Goal: Task Accomplishment & Management: Manage account settings

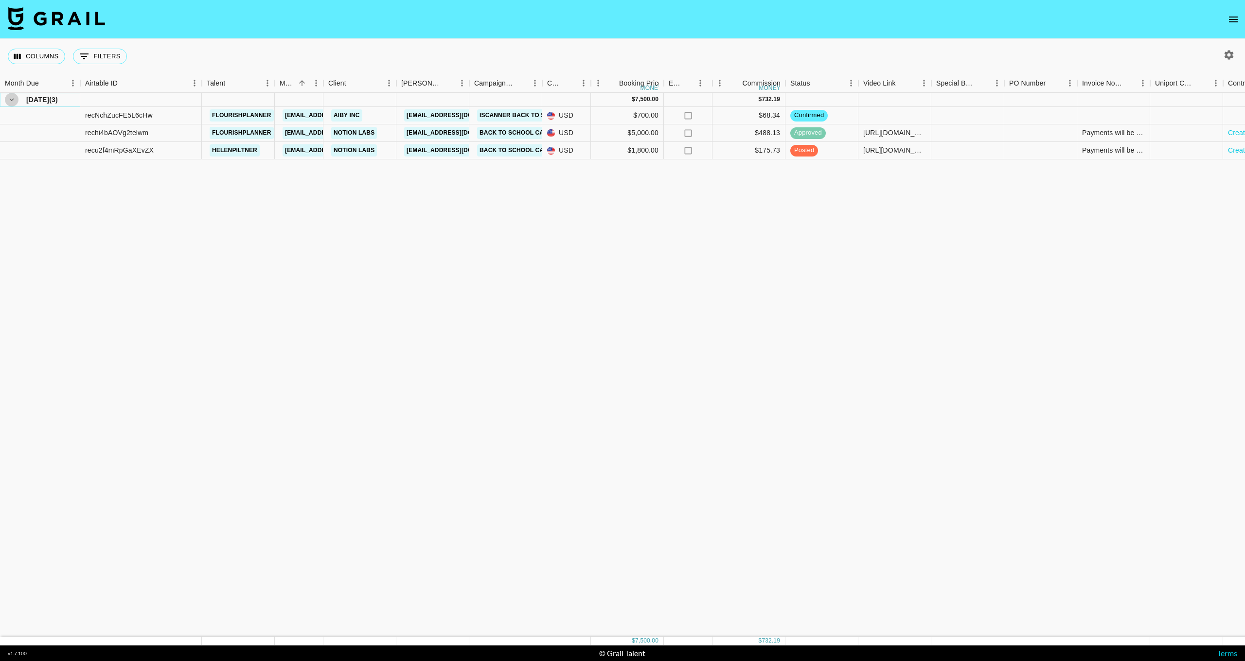
click at [10, 101] on icon "hide children" at bounding box center [11, 99] width 9 height 9
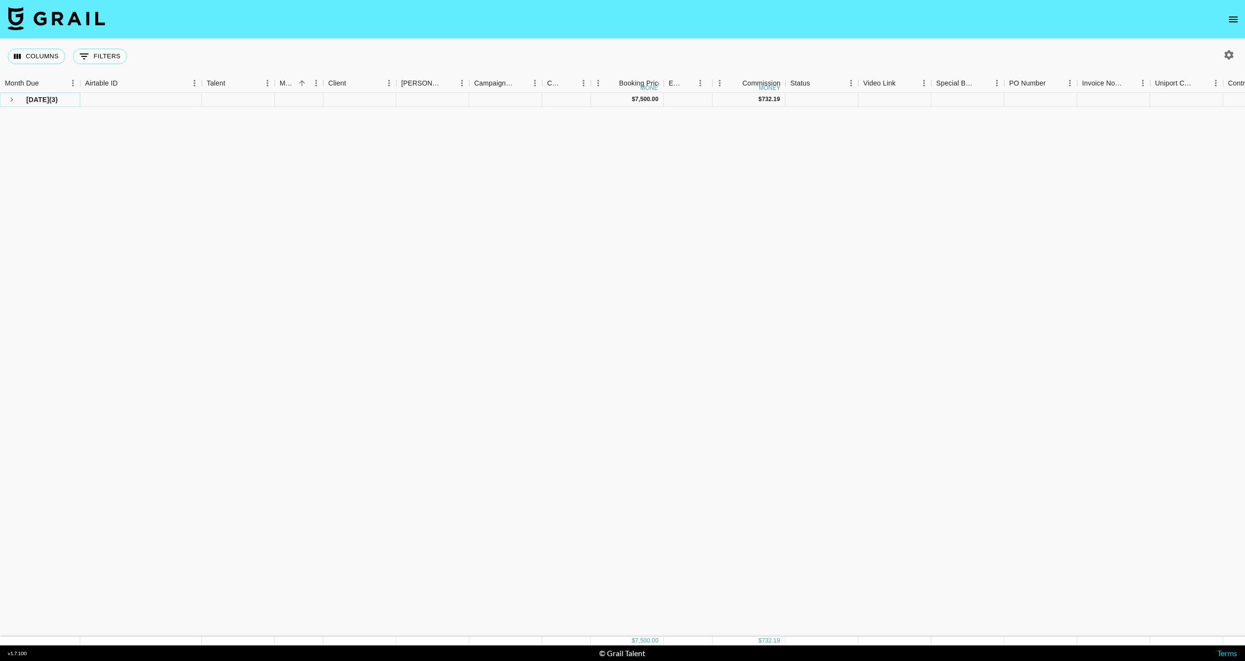
click at [10, 101] on icon "see children" at bounding box center [11, 99] width 9 height 9
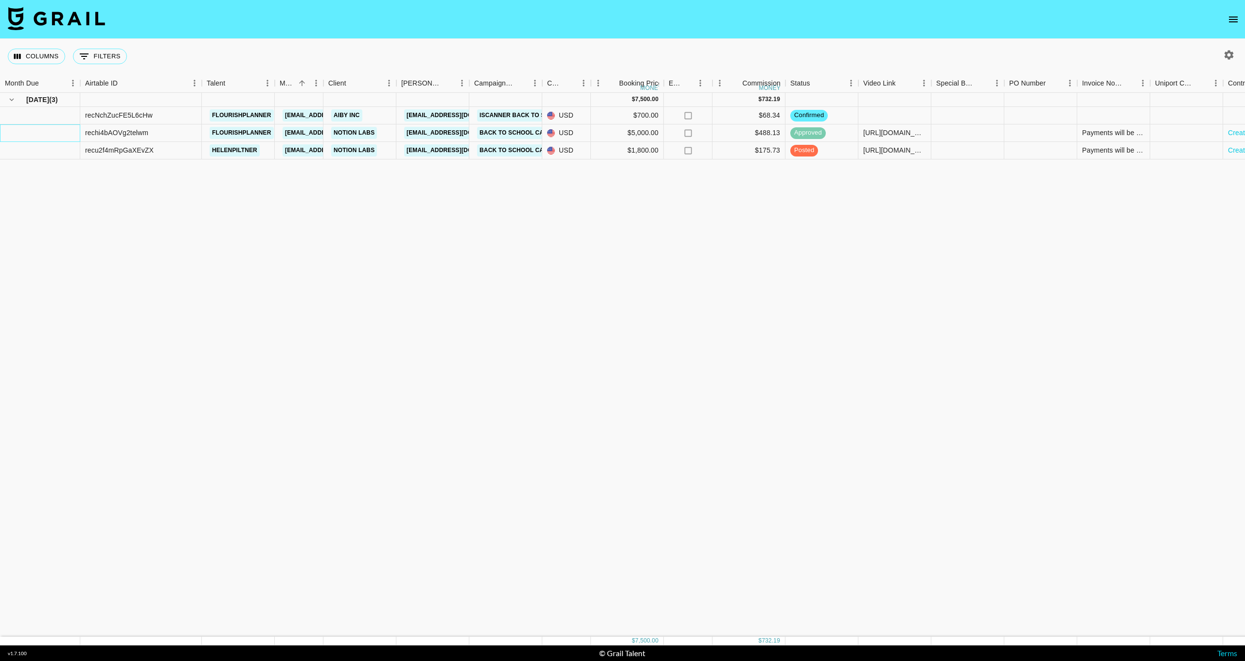
click at [40, 130] on div at bounding box center [40, 133] width 80 height 18
click at [161, 133] on div "rechi4bAOVg2telwm" at bounding box center [141, 133] width 122 height 18
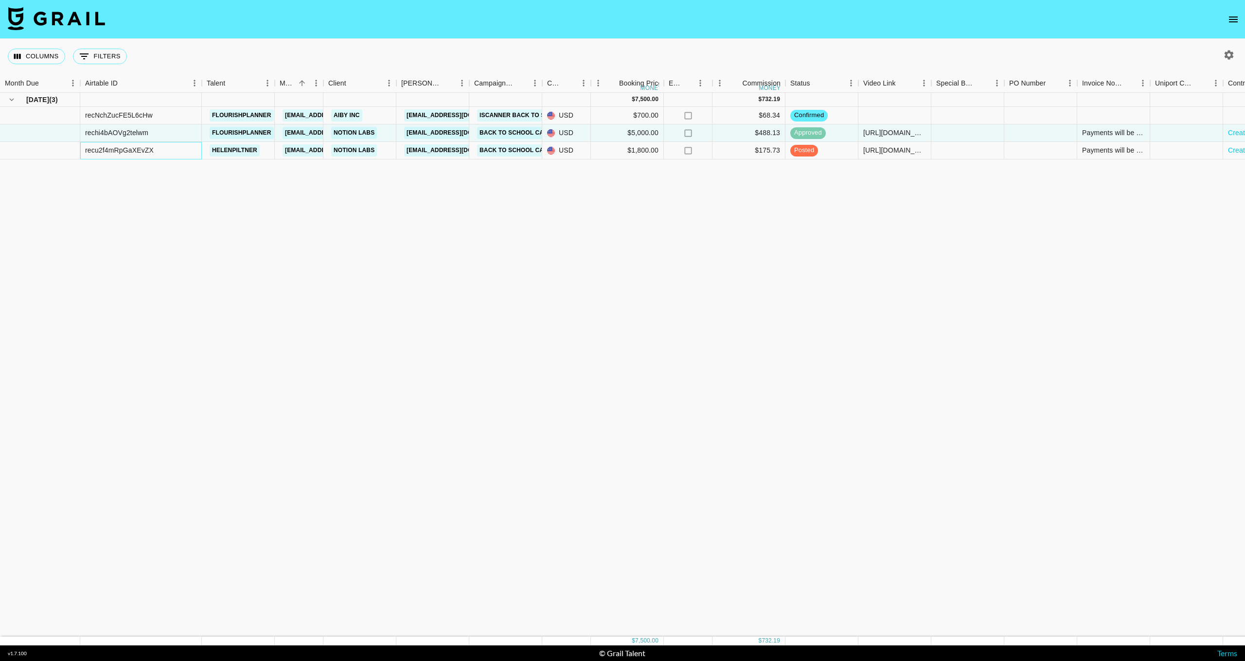
click at [155, 152] on div "recu2f4mRpGaXEvZX" at bounding box center [141, 151] width 122 height 18
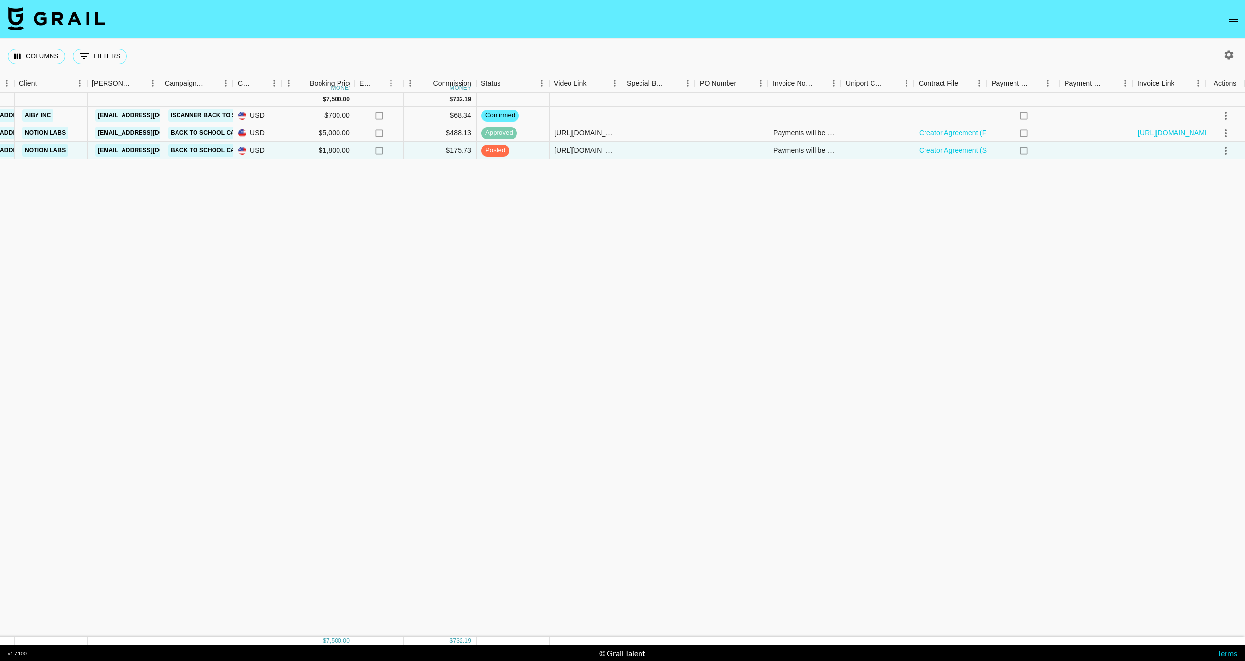
scroll to position [0, 309]
click at [1225, 49] on button "button" at bounding box center [1228, 55] width 17 height 17
select select "[DATE]"
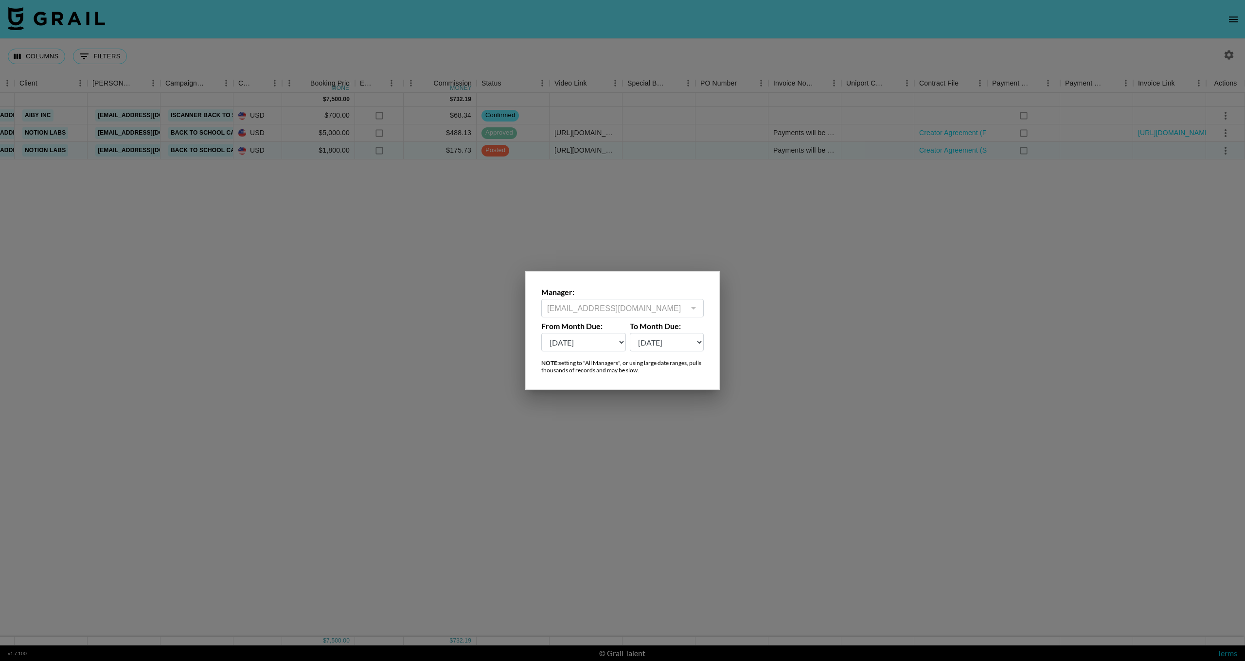
click at [793, 313] on div at bounding box center [622, 330] width 1245 height 661
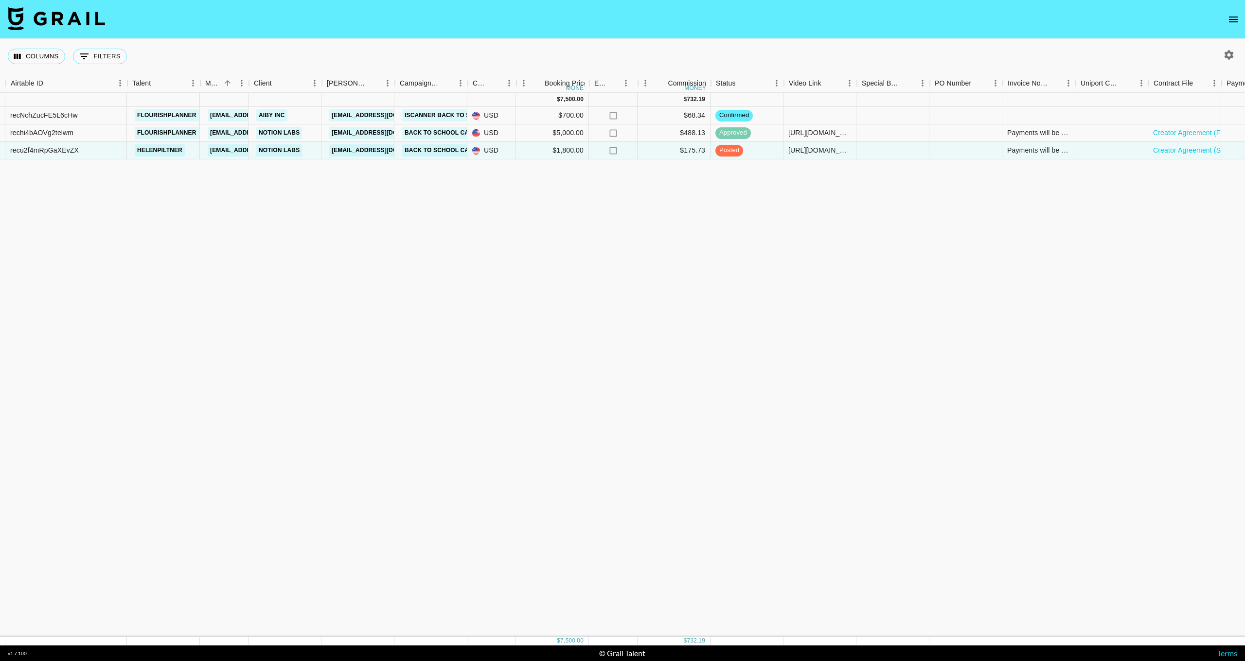
scroll to position [0, 0]
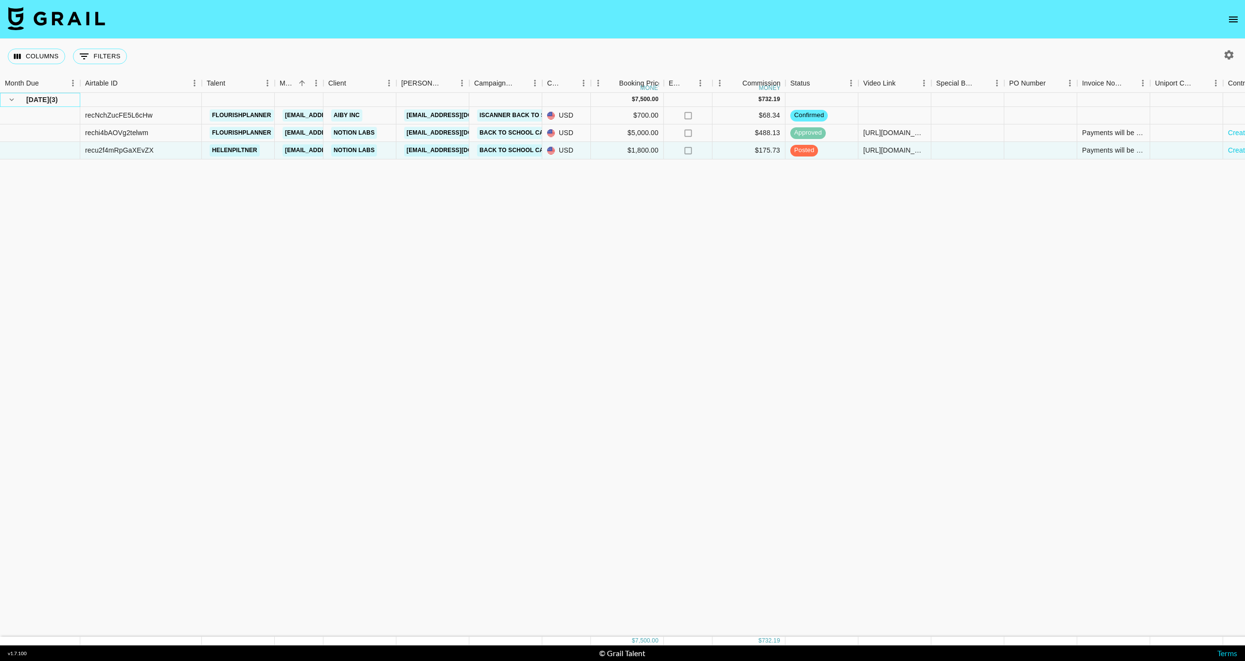
click at [34, 102] on span "[DATE]" at bounding box center [37, 100] width 23 height 10
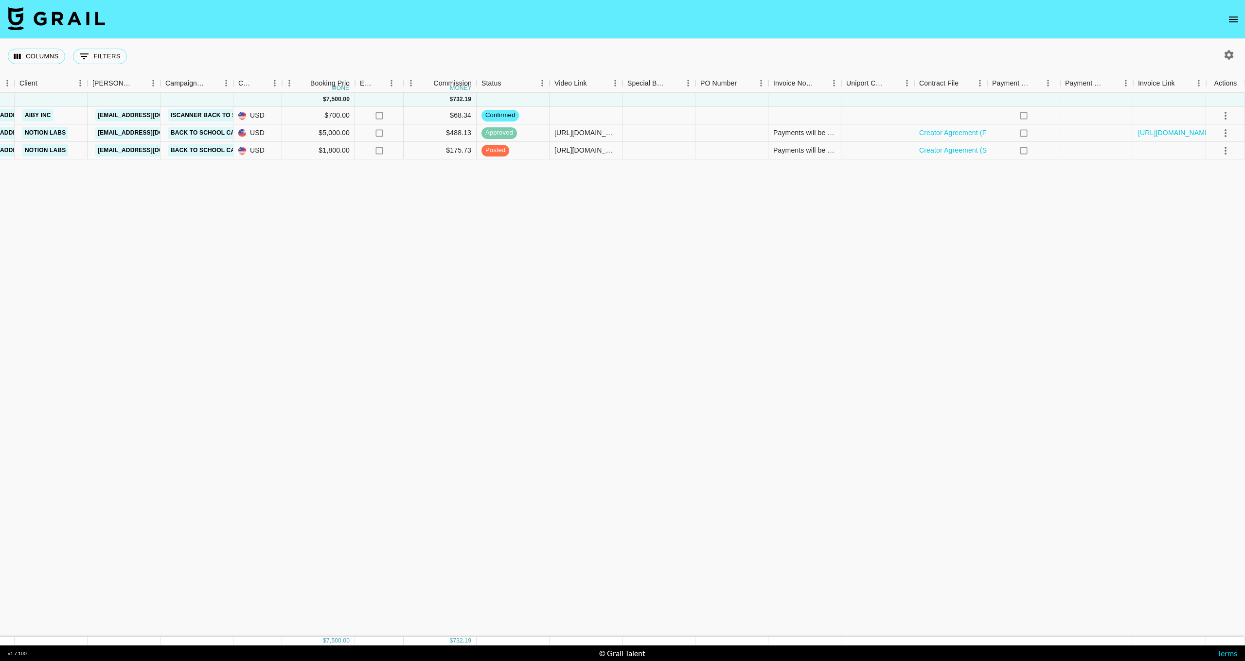
scroll to position [0, 309]
click at [1229, 117] on icon "select merge strategy" at bounding box center [1225, 116] width 12 height 12
click at [1096, 229] on div "[DATE] ( 3 ) $ 7,500.00 $ 732.19 recNchZucFE5L6cHw flourishplanner [EMAIL_ADDRE…" at bounding box center [471, 365] width 1553 height 544
click at [1233, 57] on icon "button" at bounding box center [1229, 55] width 12 height 12
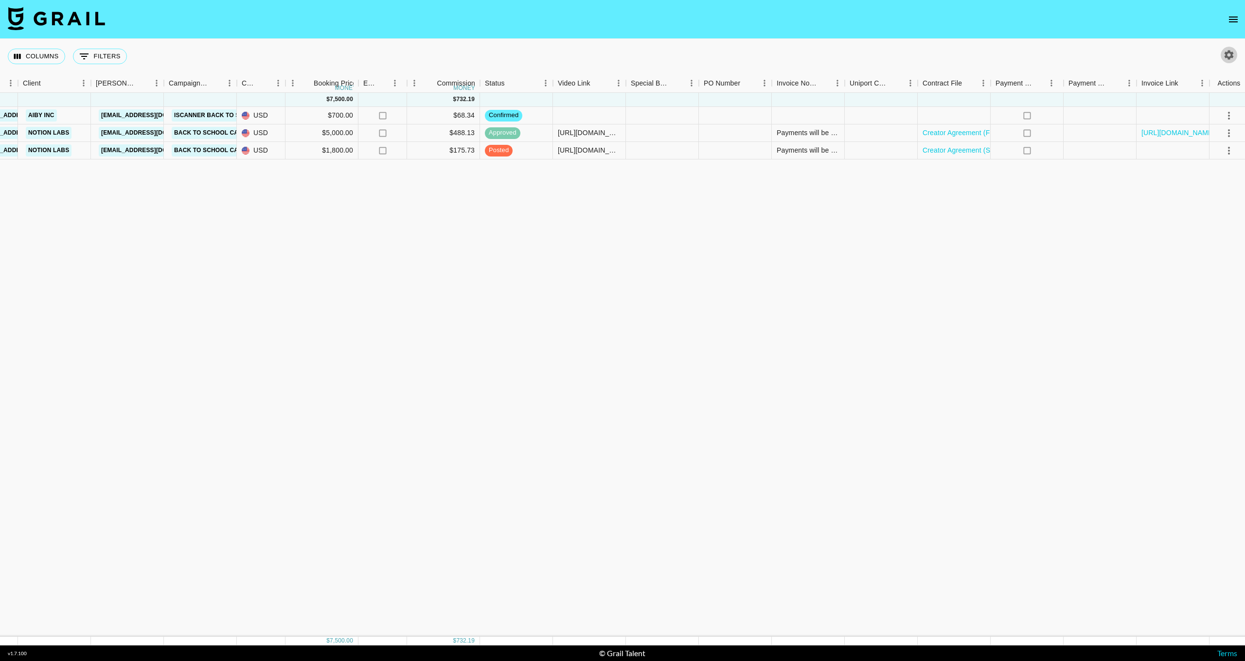
select select "[DATE]"
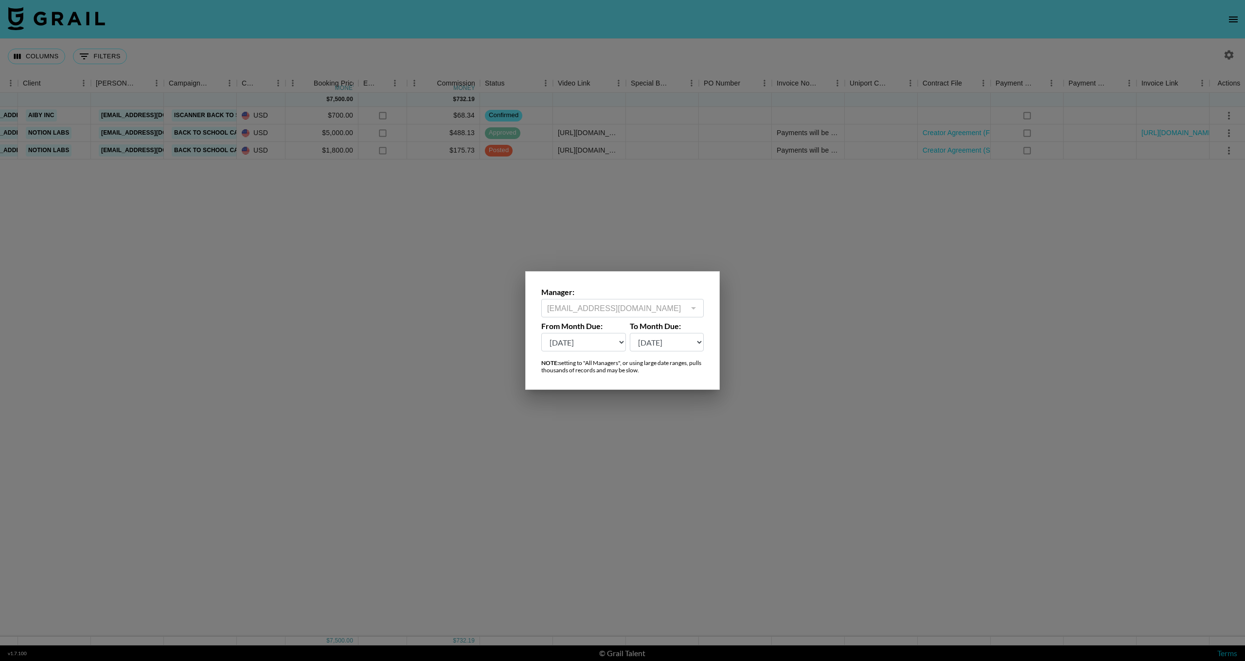
click at [782, 469] on div at bounding box center [622, 330] width 1245 height 661
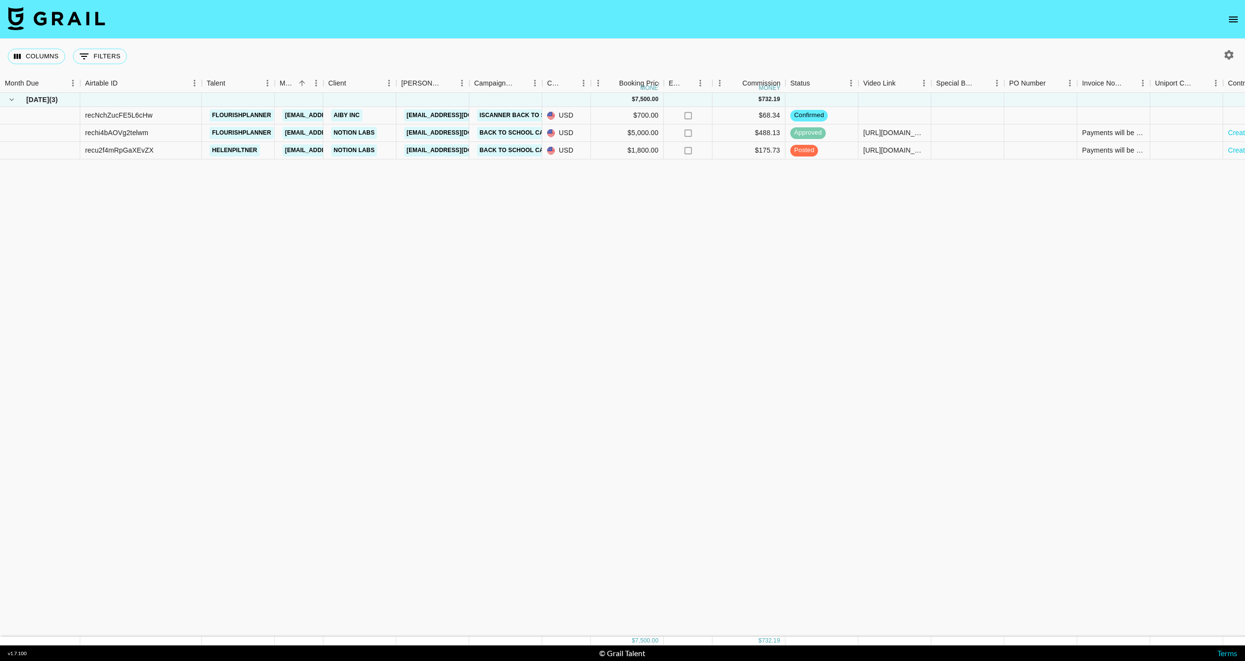
scroll to position [0, 0]
click at [44, 118] on div at bounding box center [40, 116] width 80 height 18
click at [113, 117] on div "recNchZucFE5L6cHw" at bounding box center [119, 115] width 68 height 10
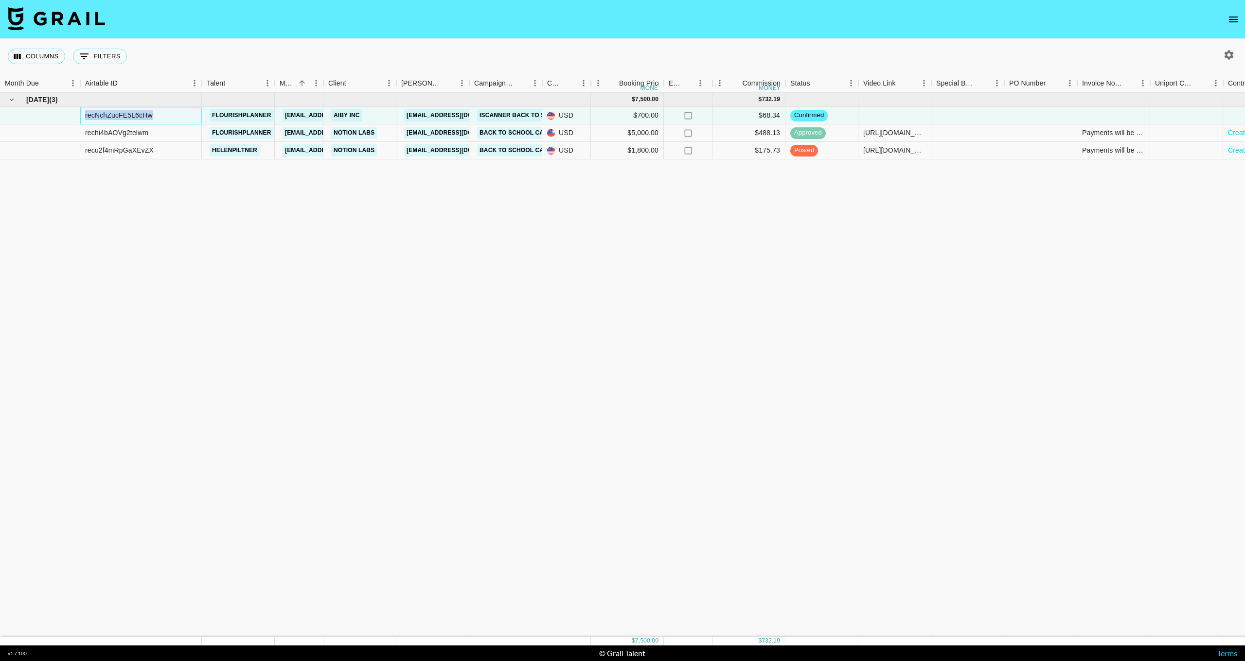
click at [191, 116] on div "recNchZucFE5L6cHw" at bounding box center [141, 116] width 122 height 18
drag, startPoint x: 191, startPoint y: 116, endPoint x: 180, endPoint y: 117, distance: 10.2
click at [180, 117] on div "recNchZucFE5L6cHw" at bounding box center [141, 116] width 122 height 18
click at [183, 132] on div "rechi4bAOVg2telwm" at bounding box center [141, 133] width 122 height 18
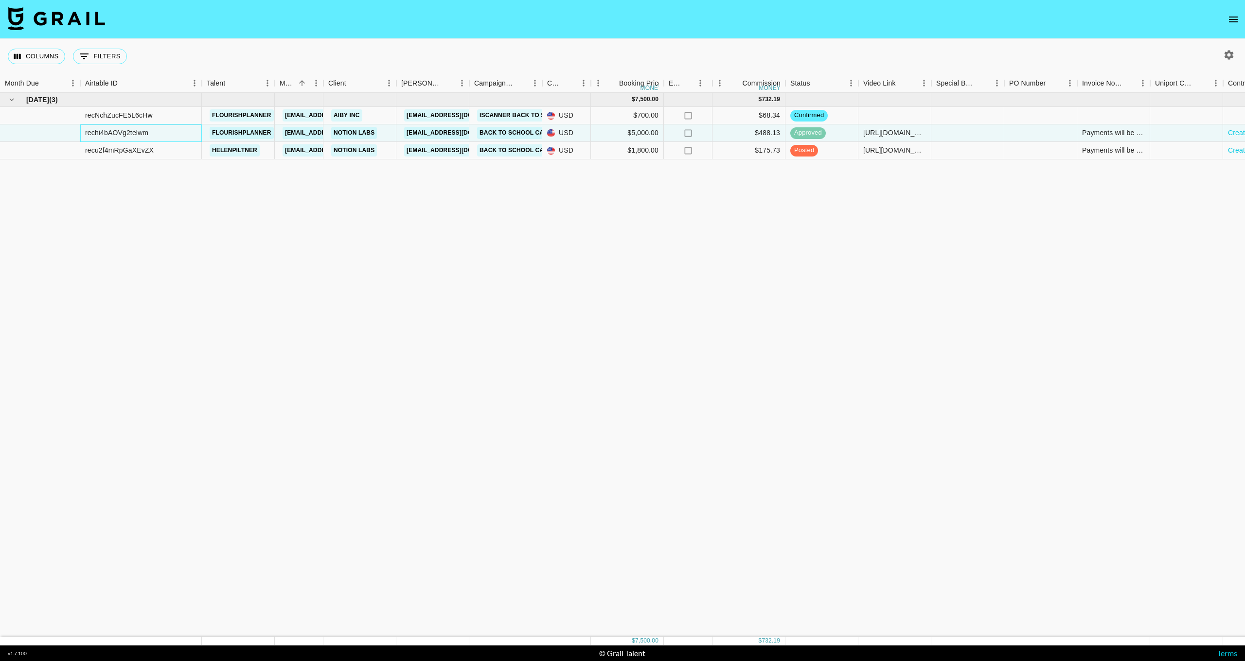
click at [183, 132] on div "rechi4bAOVg2telwm" at bounding box center [141, 133] width 122 height 18
click at [94, 54] on button "0 Filters" at bounding box center [100, 57] width 54 height 16
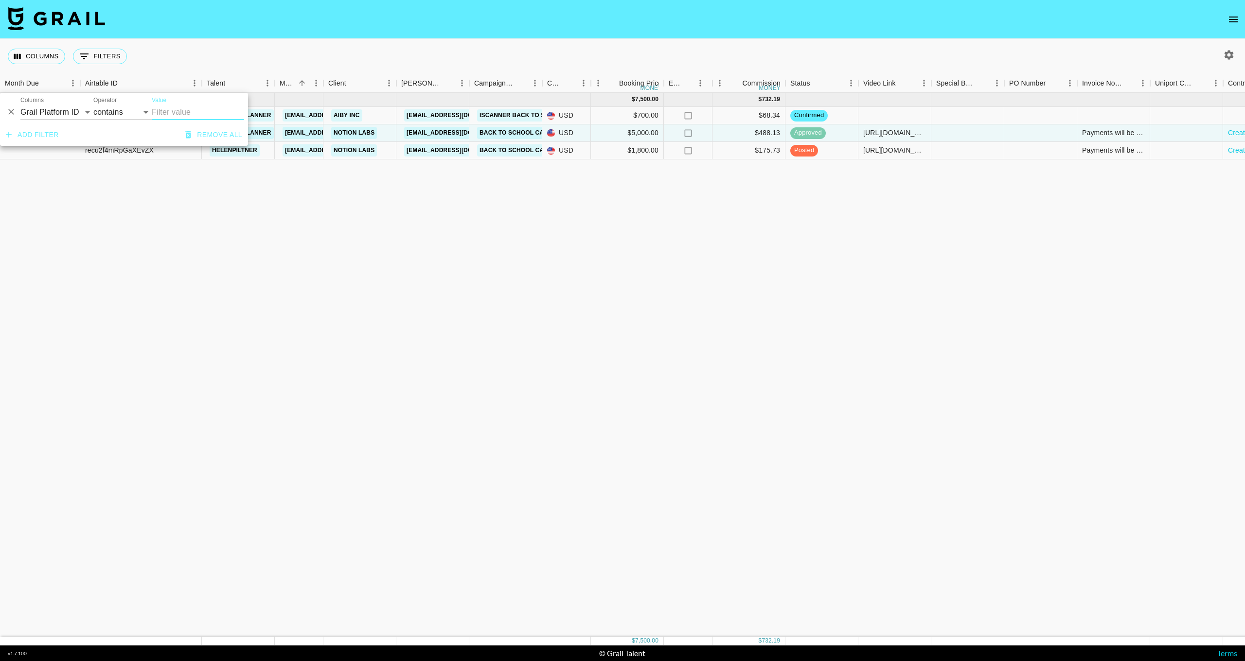
click at [206, 55] on div "Columns 0 Filters + Booking" at bounding box center [622, 56] width 1245 height 35
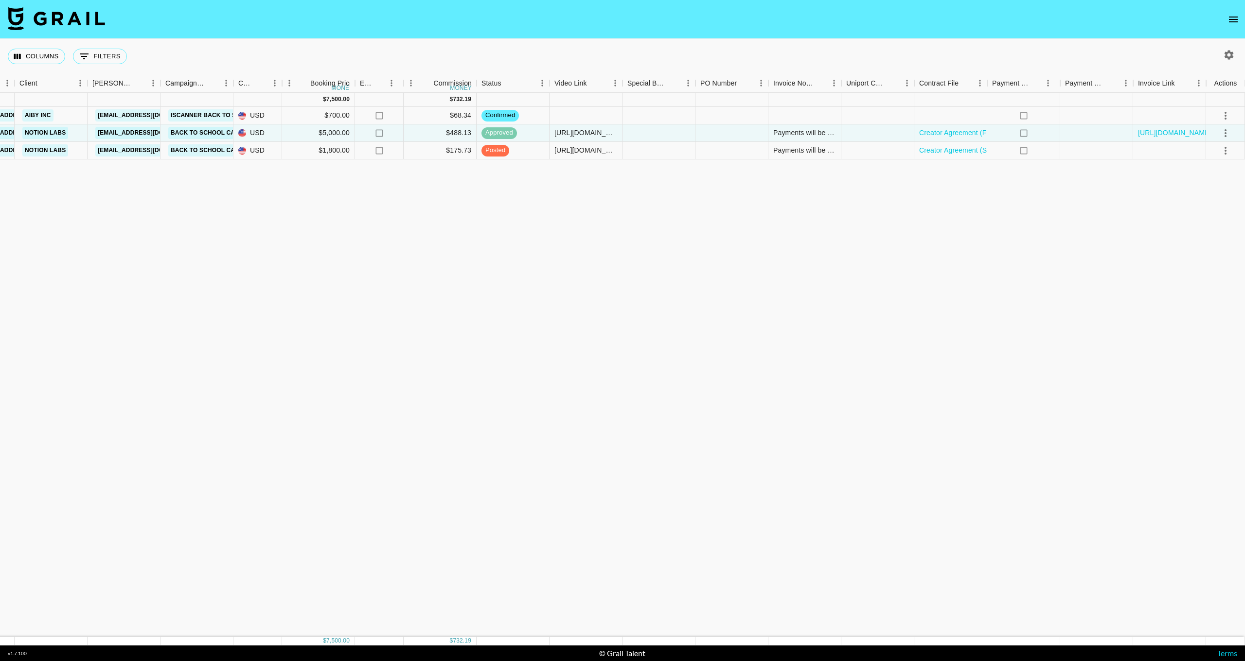
scroll to position [0, 309]
click at [1227, 115] on icon "select merge strategy" at bounding box center [1225, 116] width 12 height 12
click at [1008, 199] on div "[DATE] ( 3 ) $ 7,500.00 $ 732.19 recNchZucFE5L6cHw flourishplanner [EMAIL_ADDRE…" at bounding box center [467, 365] width 1553 height 544
click at [1235, 18] on icon "open drawer" at bounding box center [1233, 20] width 12 height 12
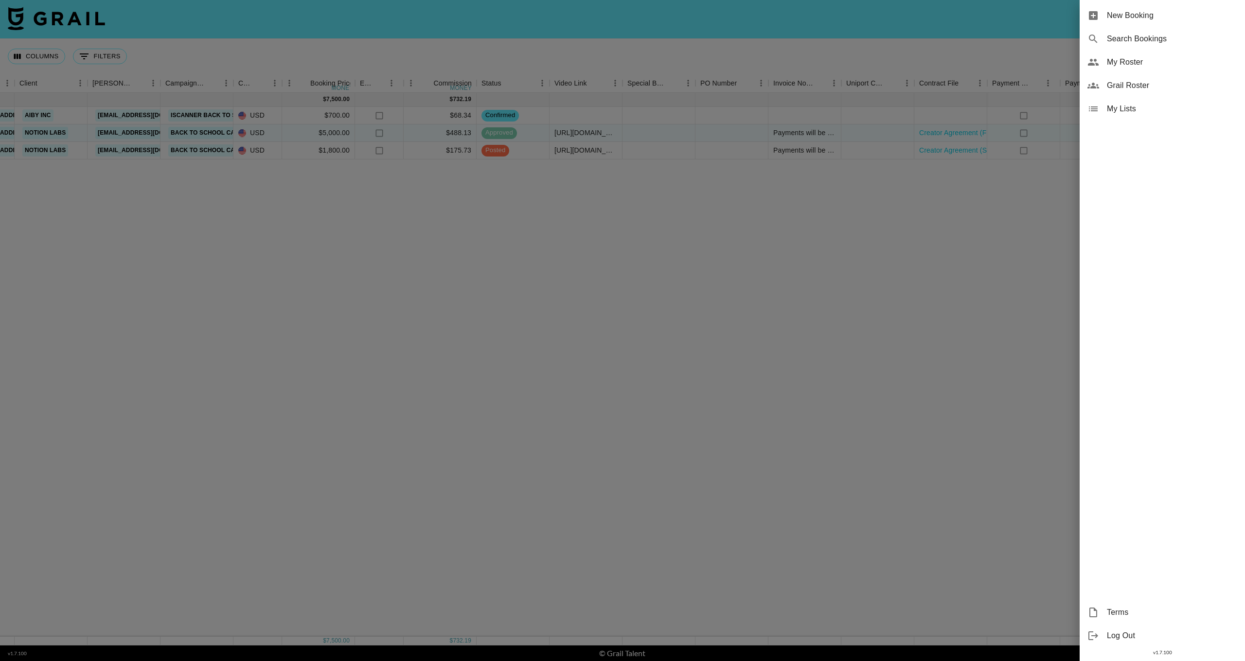
click at [889, 40] on div at bounding box center [622, 330] width 1245 height 661
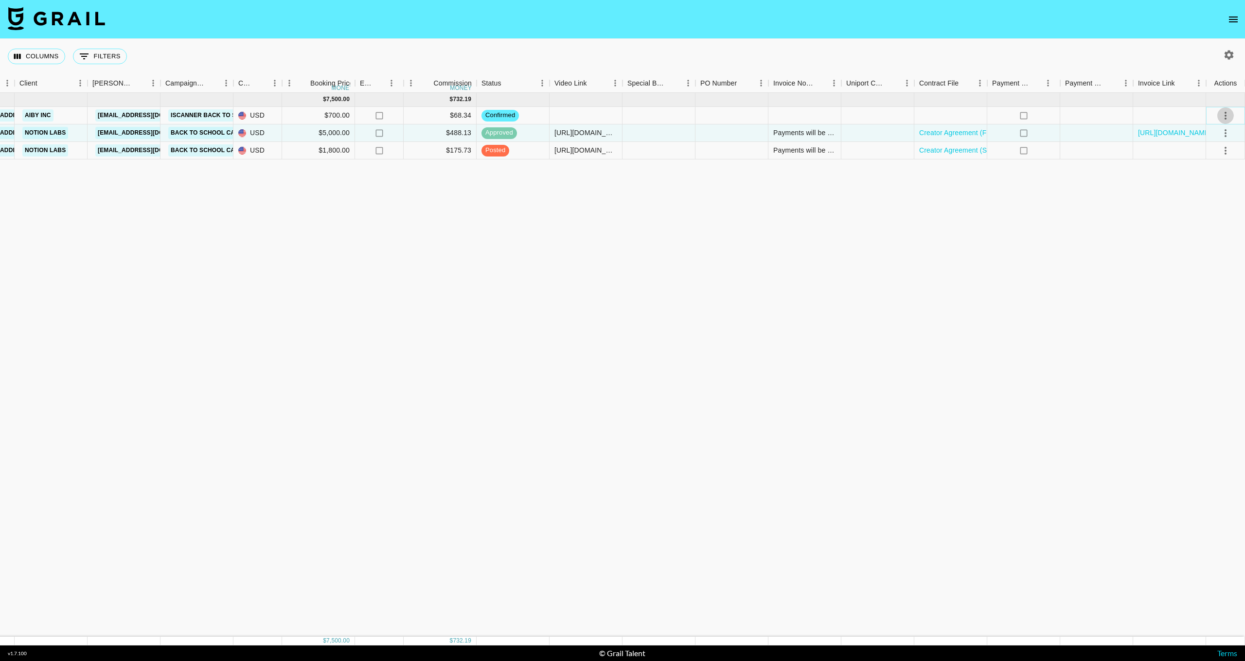
click at [1227, 119] on icon "select merge strategy" at bounding box center [1225, 116] width 12 height 12
click at [1056, 195] on div "[DATE] ( 3 ) $ 7,500.00 $ 732.19 recNchZucFE5L6cHw flourishplanner [EMAIL_ADDRE…" at bounding box center [467, 365] width 1553 height 544
click at [1225, 114] on icon "select merge strategy" at bounding box center [1225, 116] width 12 height 12
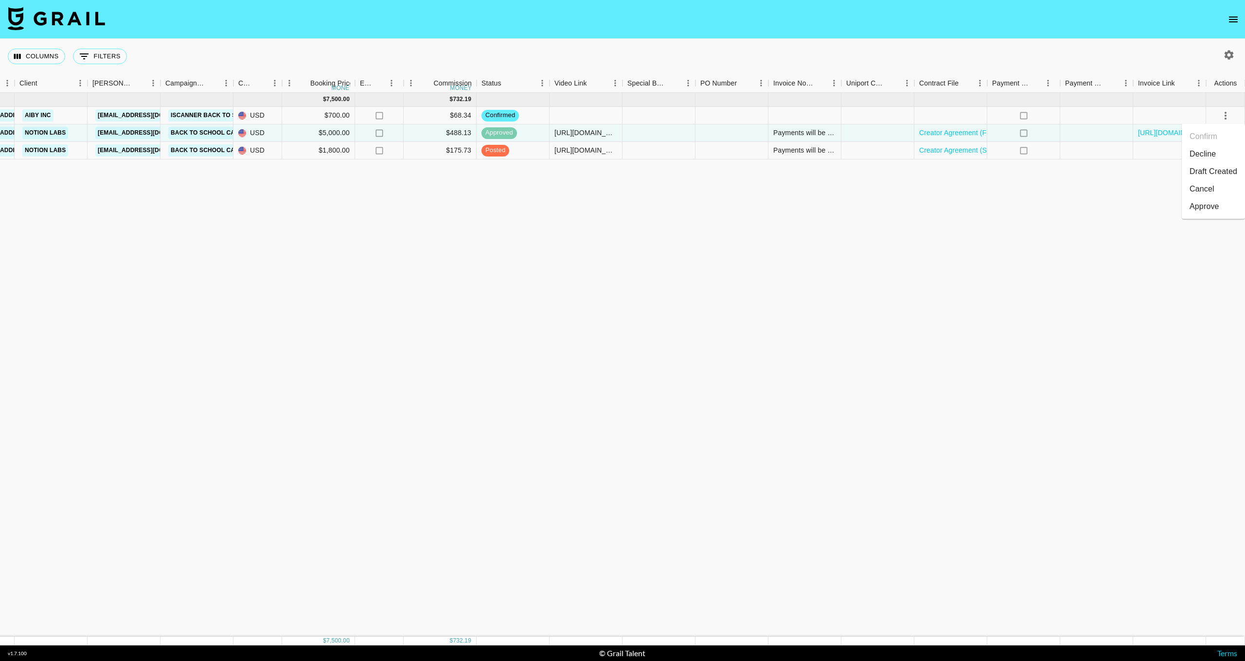
click at [891, 172] on div "[DATE] ( 3 ) $ 7,500.00 $ 732.19 recNchZucFE5L6cHw flourishplanner [EMAIL_ADDRE…" at bounding box center [467, 365] width 1553 height 544
click at [1229, 117] on icon "select merge strategy" at bounding box center [1225, 116] width 12 height 12
click at [1211, 185] on li "Cancel" at bounding box center [1212, 189] width 63 height 18
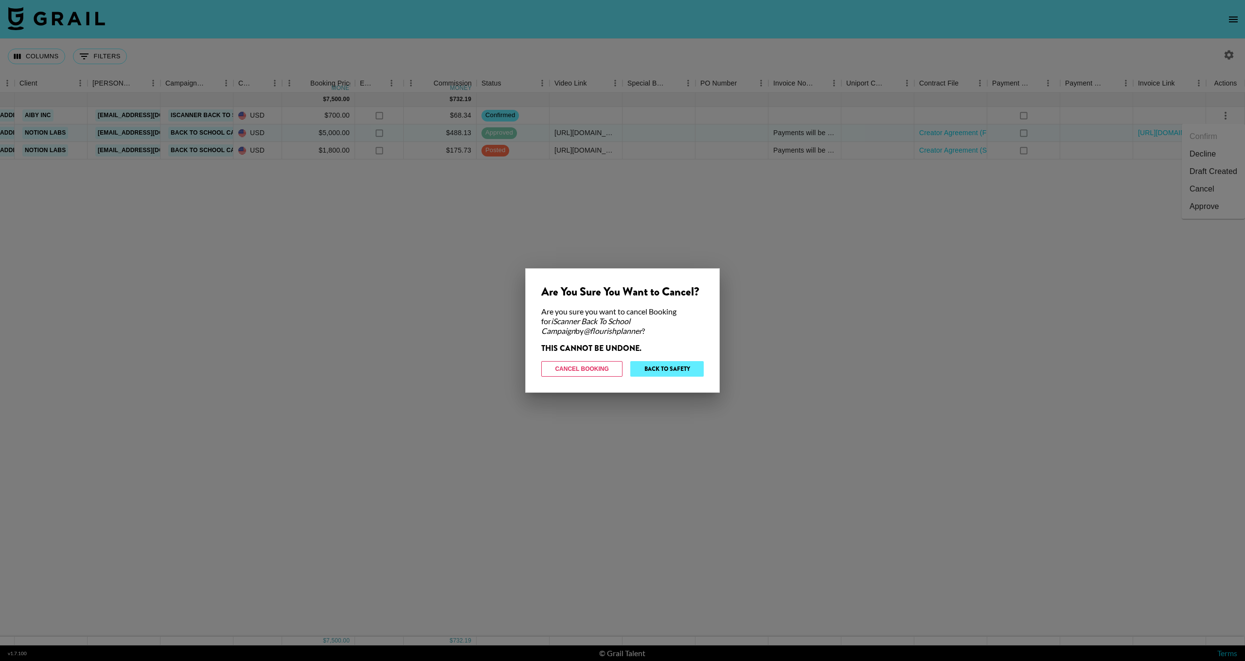
click at [673, 368] on button "Back to Safety" at bounding box center [666, 369] width 73 height 16
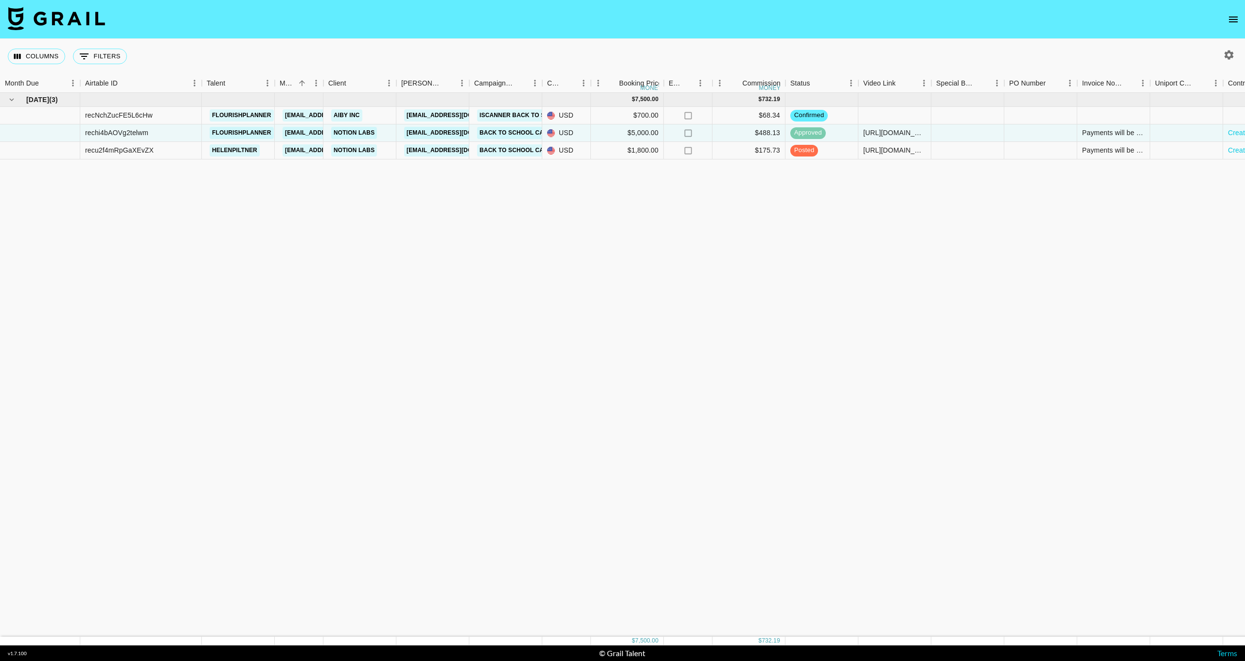
scroll to position [0, 0]
click at [376, 116] on div "AIBY Inc" at bounding box center [359, 116] width 73 height 18
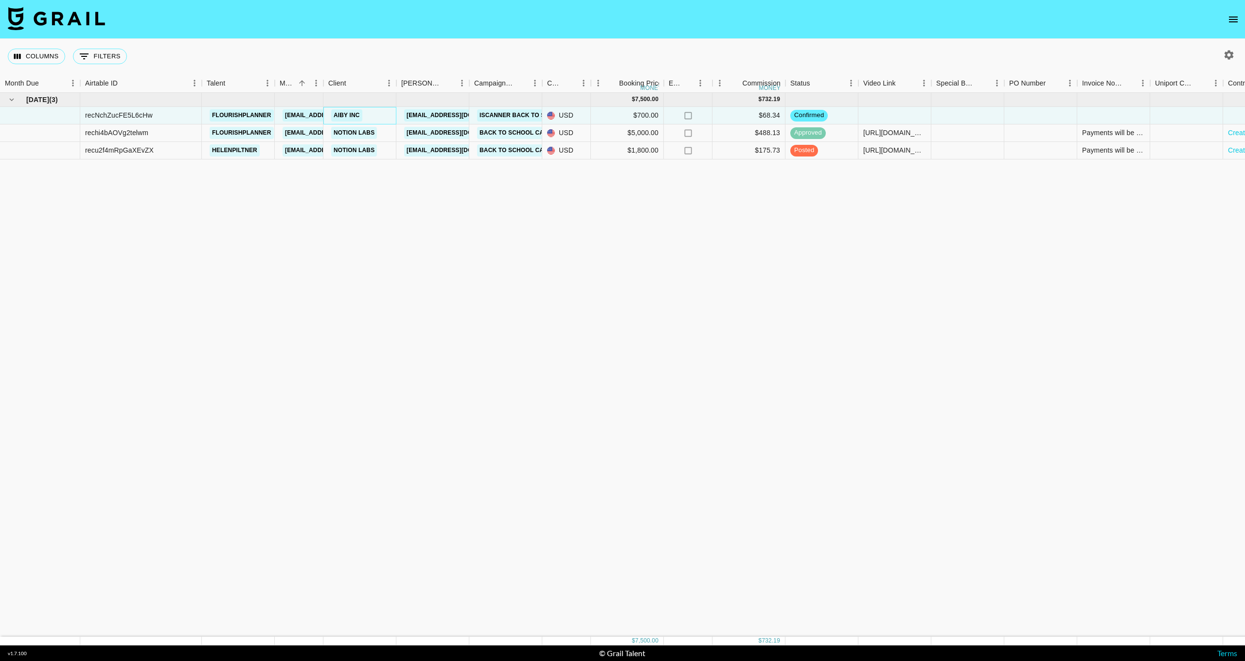
click at [376, 116] on div "AIBY Inc" at bounding box center [359, 116] width 73 height 18
click at [118, 197] on div "[DATE] ( 3 ) $ 7,500.00 $ 732.19 recNchZucFE5L6cHw flourishplanner [EMAIL_ADDRE…" at bounding box center [776, 365] width 1553 height 544
click at [67, 116] on div at bounding box center [40, 116] width 80 height 18
click at [181, 245] on div "[DATE] ( 3 ) $ 7,500.00 $ 732.19 recNchZucFE5L6cHw flourishplanner [EMAIL_ADDRE…" at bounding box center [776, 365] width 1553 height 544
